Goal: Information Seeking & Learning: Learn about a topic

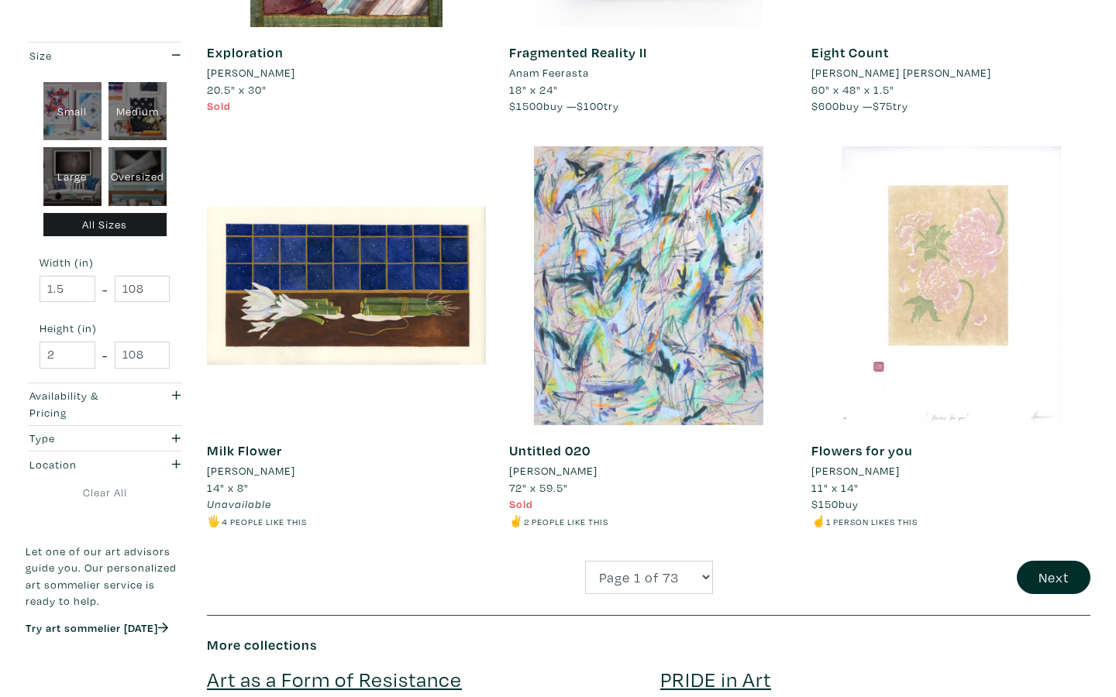
scroll to position [3006, 0]
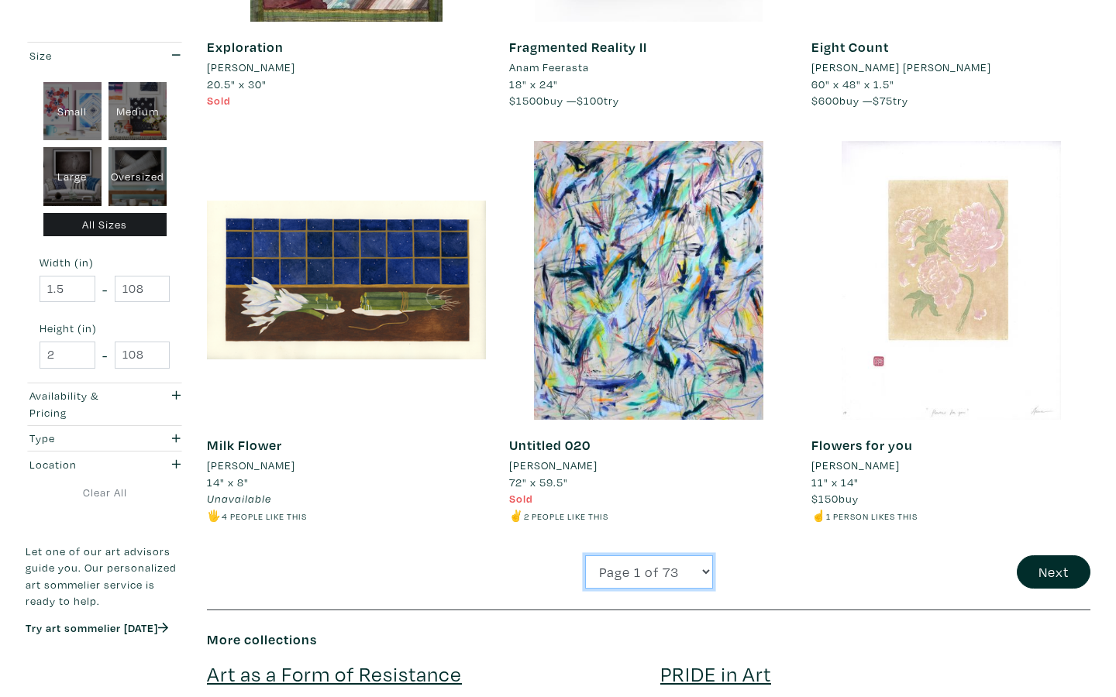
click at [666, 563] on select "Page 1 of 73 Page 2 of 73 Page 3 of 73 Page 4 of 73 Page 5 of 73 Page 6 of 73 P…" at bounding box center [649, 571] width 128 height 33
click at [1042, 580] on button "Next" at bounding box center [1053, 571] width 74 height 33
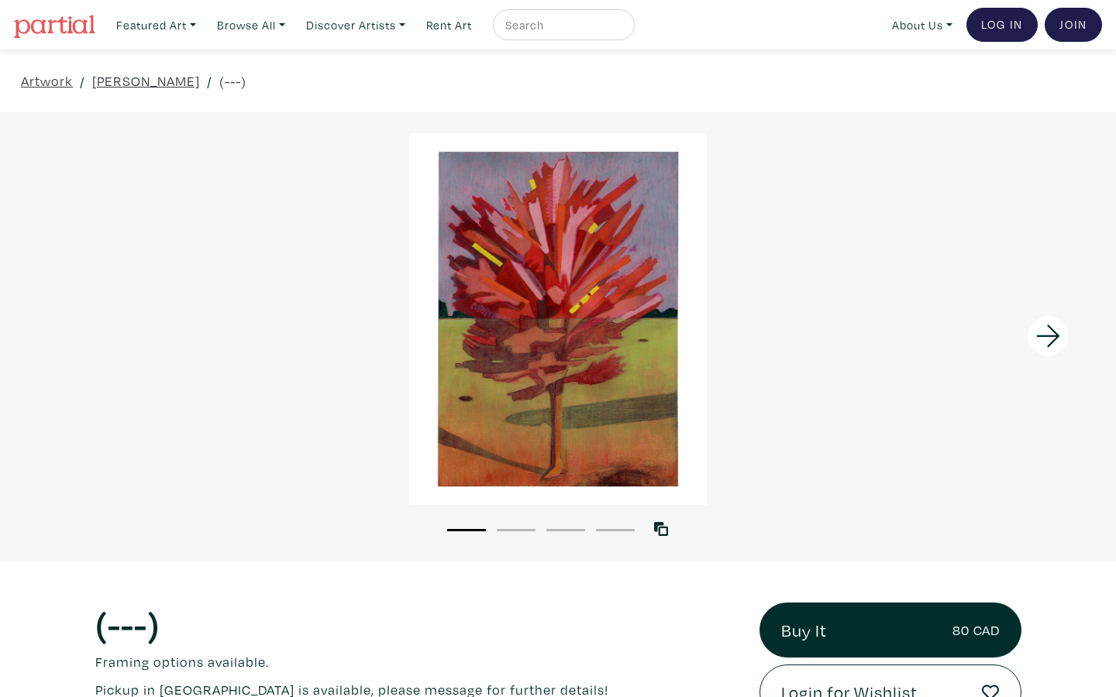
click at [1055, 344] on icon at bounding box center [1048, 336] width 53 height 42
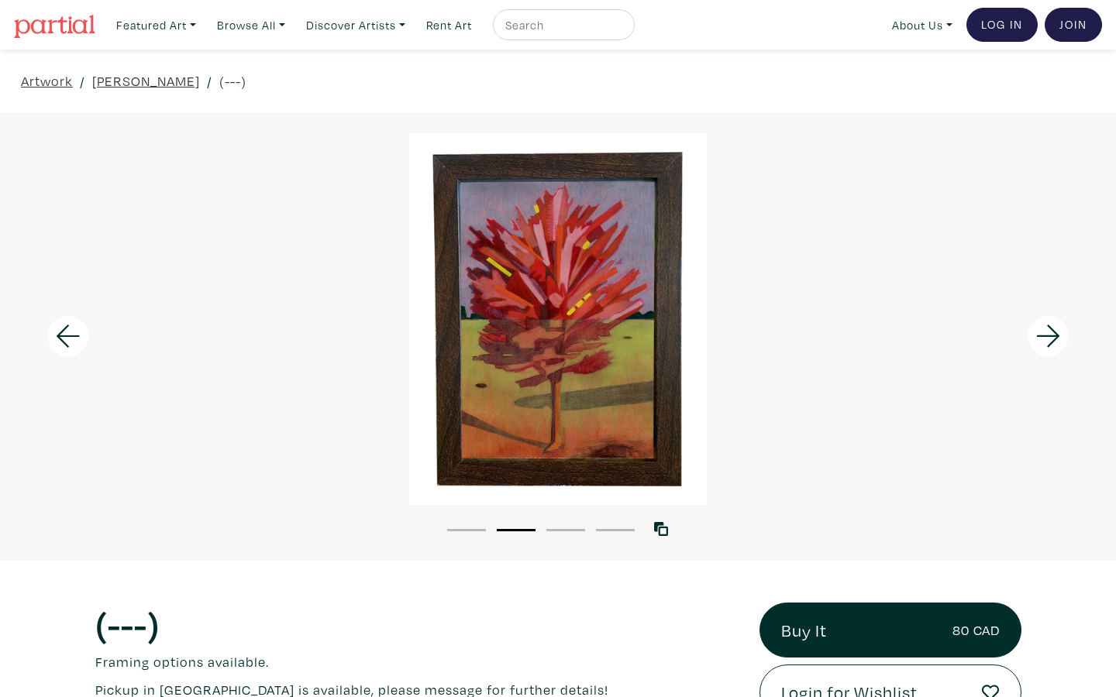
click at [1055, 344] on icon at bounding box center [1048, 336] width 53 height 42
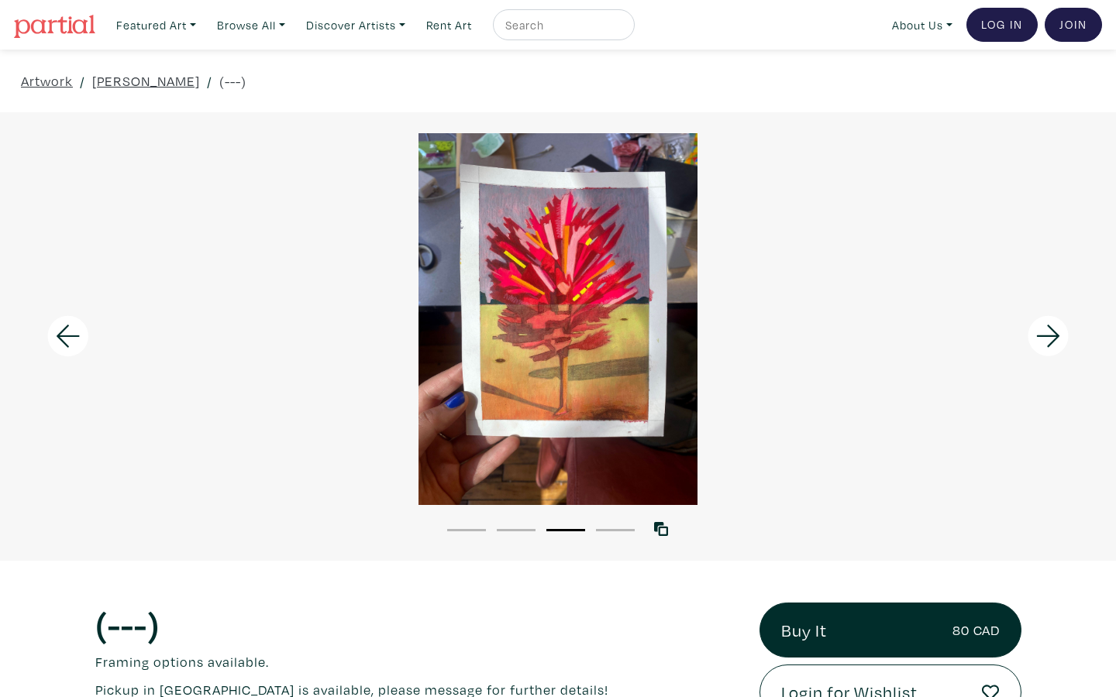
click at [1055, 344] on icon at bounding box center [1048, 336] width 53 height 42
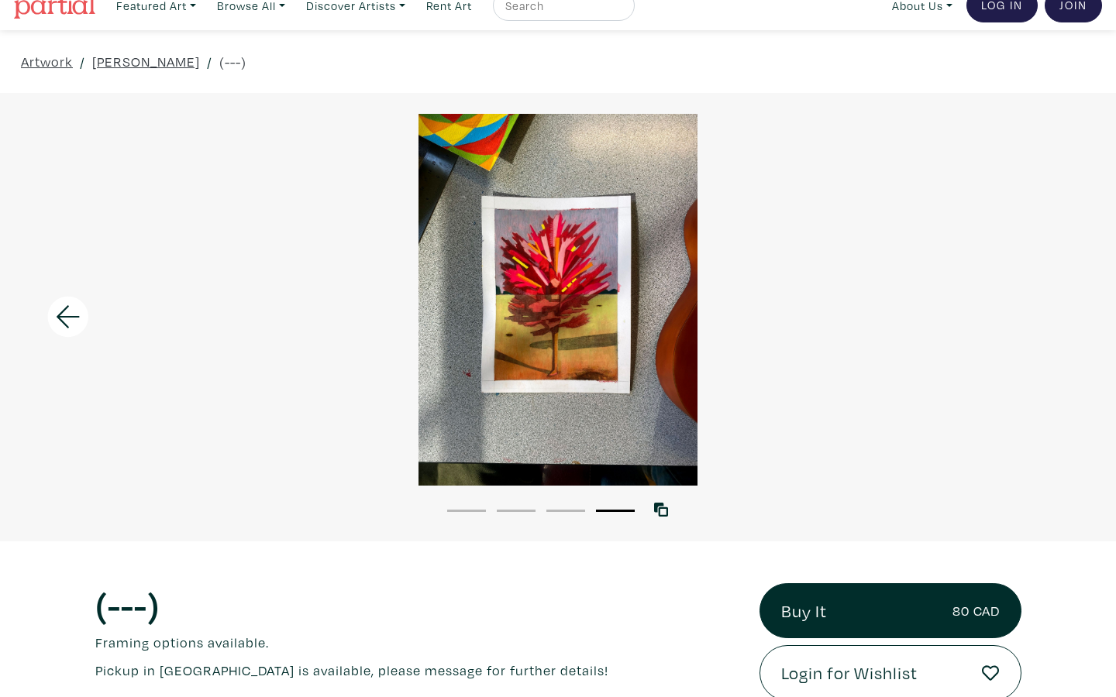
scroll to position [23, 0]
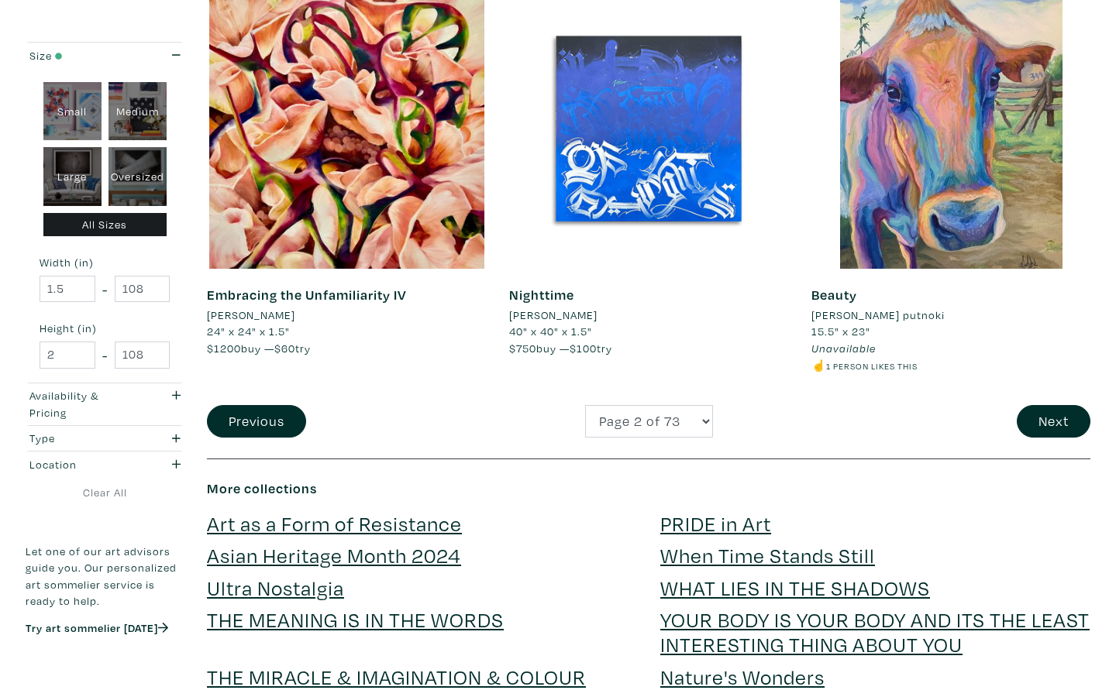
scroll to position [3157, 0]
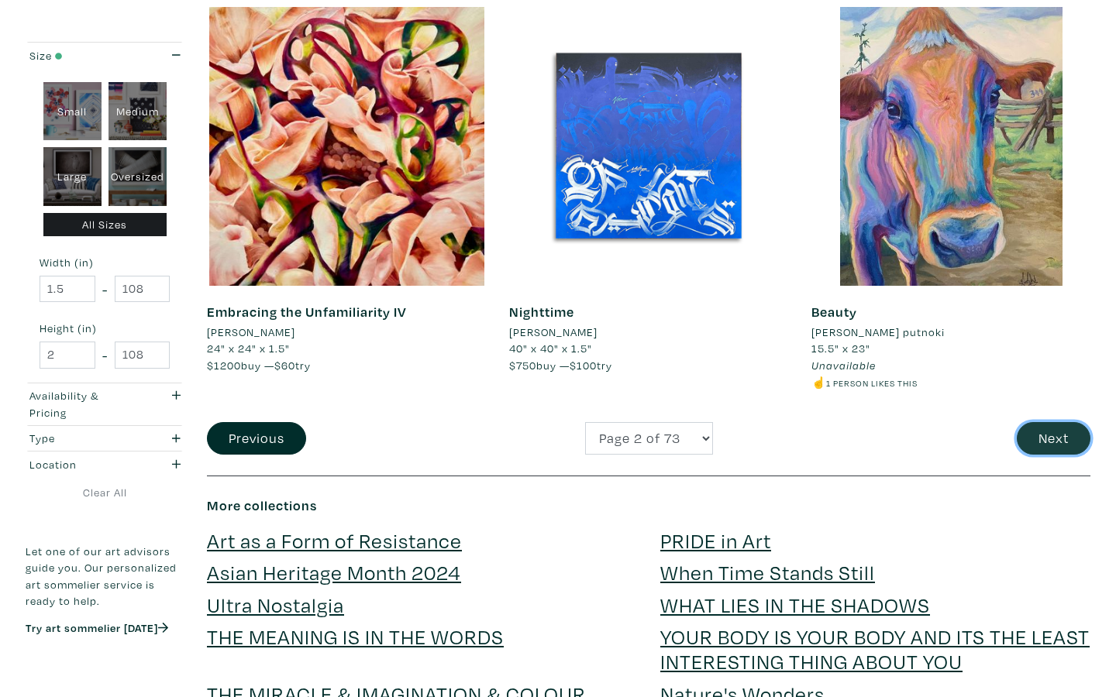
click at [1034, 442] on button "Next" at bounding box center [1053, 438] width 74 height 33
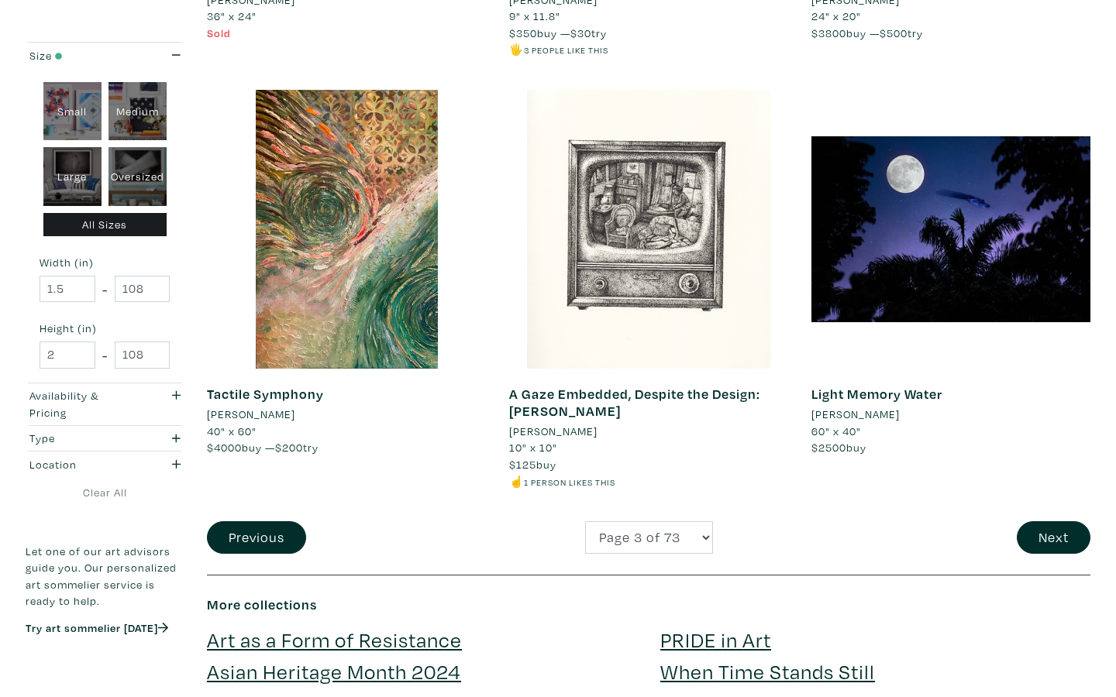
scroll to position [3060, 0]
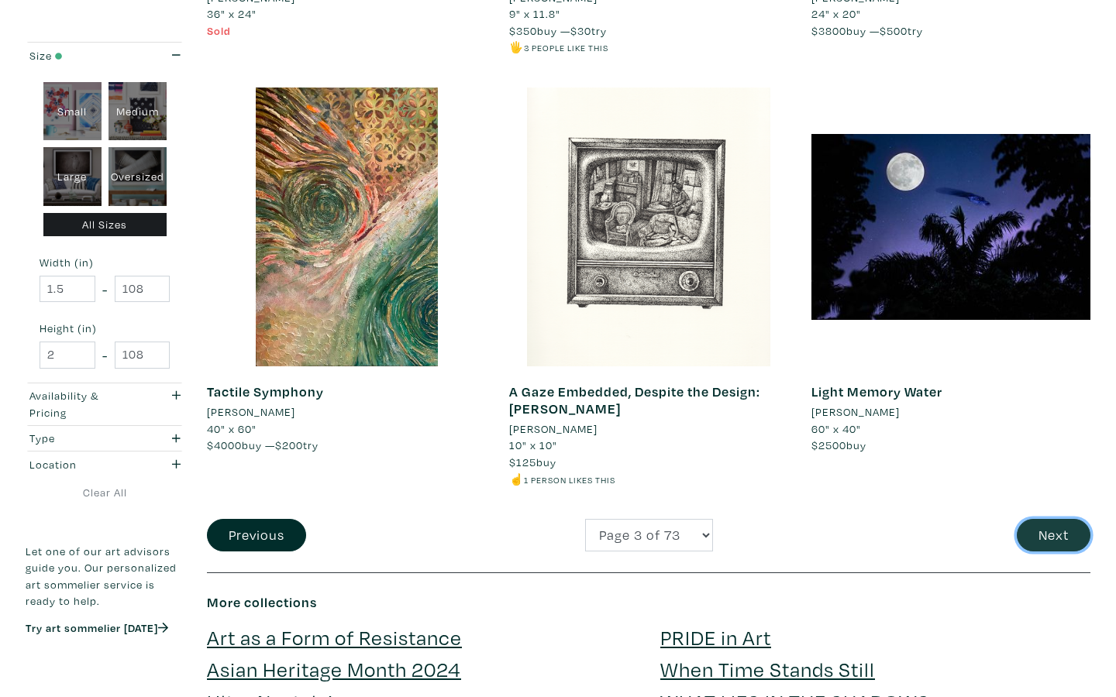
click at [1050, 539] on button "Next" at bounding box center [1053, 535] width 74 height 33
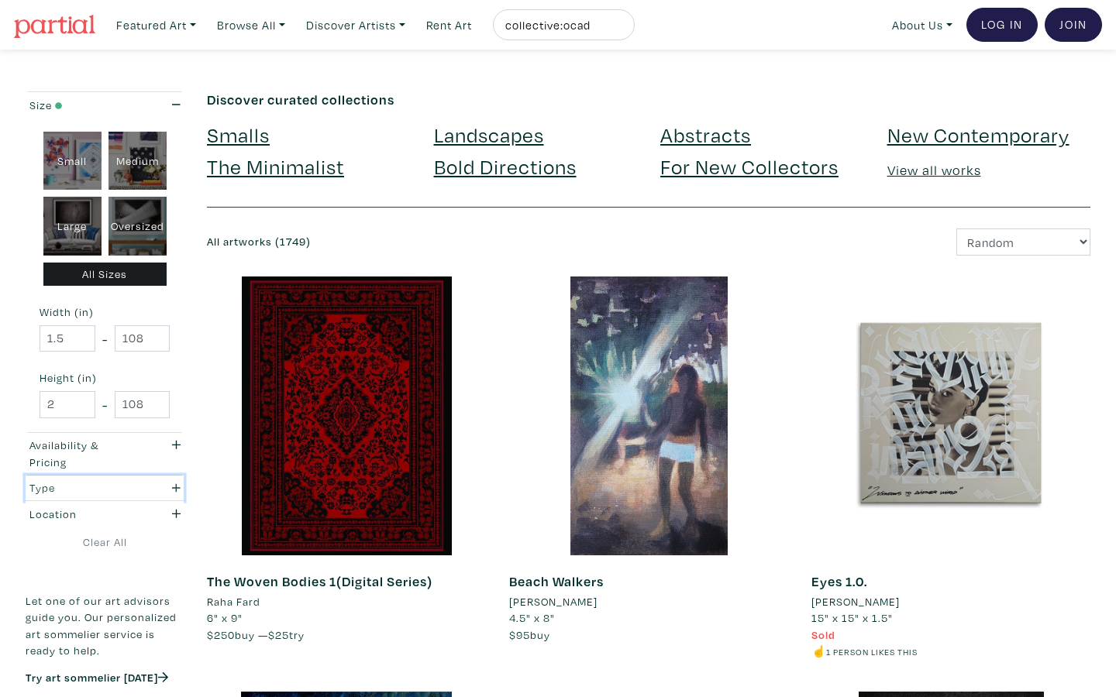
click at [51, 481] on div "Type" at bounding box center [83, 488] width 108 height 17
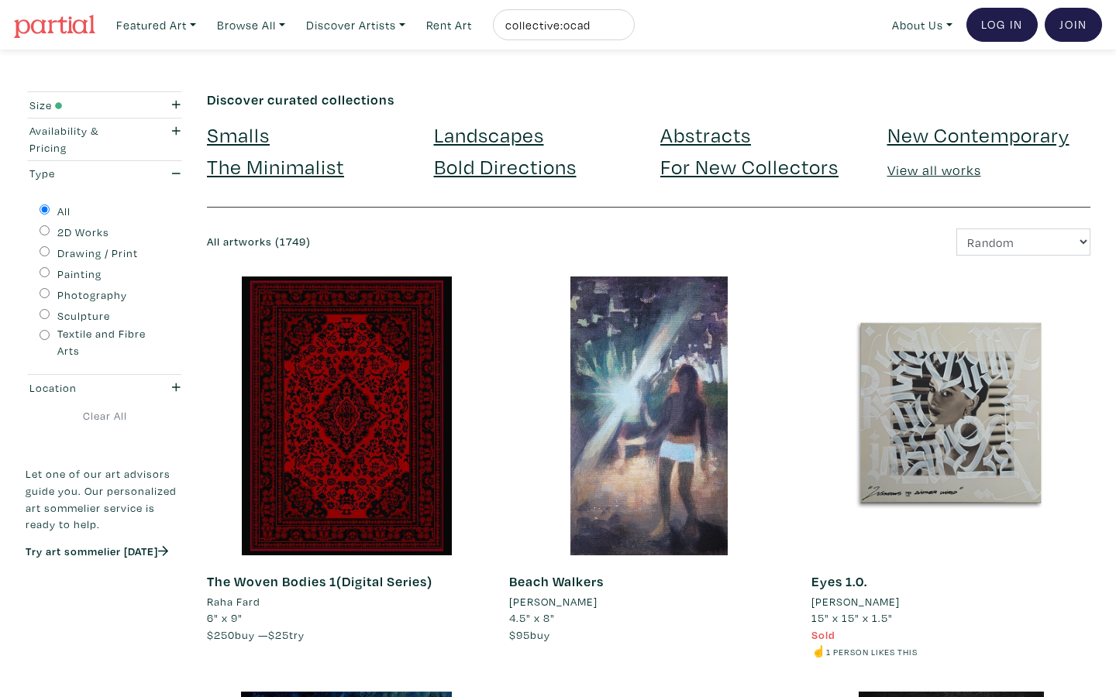
click at [44, 333] on input "Textile and Fibre Arts" at bounding box center [45, 335] width 10 height 10
radio input "true"
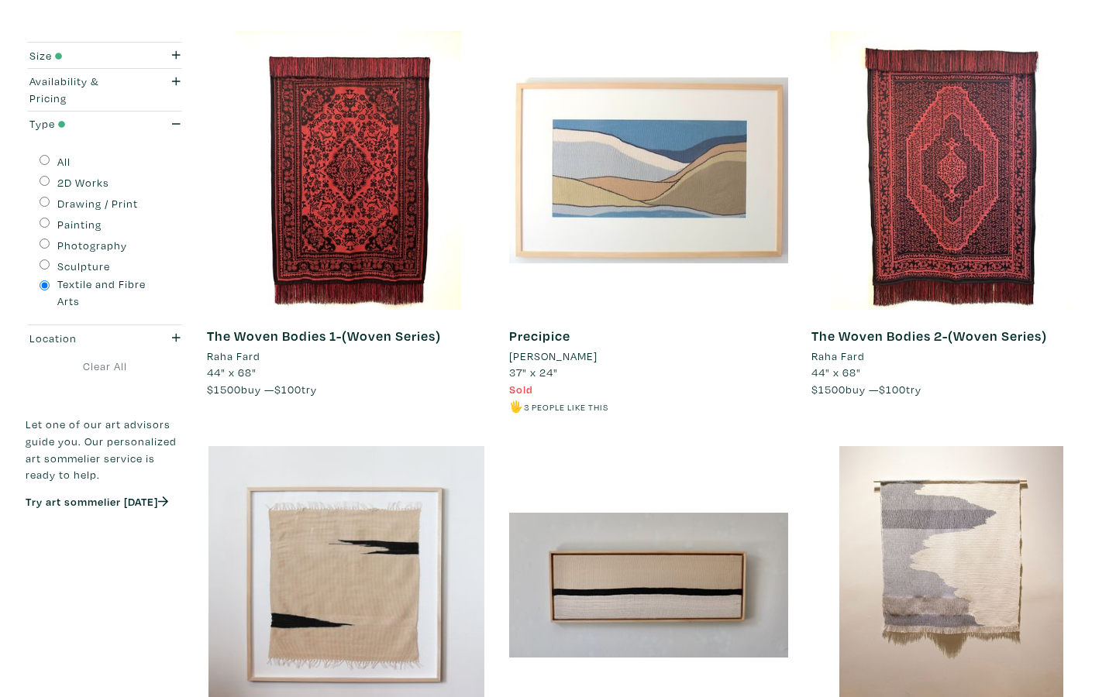
scroll to position [955, 0]
